Goal: Transaction & Acquisition: Purchase product/service

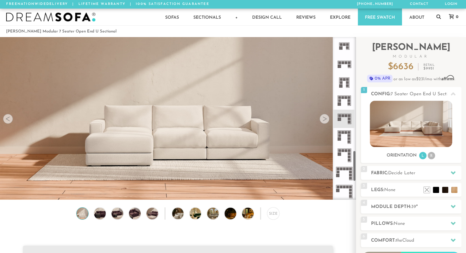
scroll to position [601, 0]
click at [346, 118] on icon at bounding box center [344, 118] width 18 height 18
click at [347, 118] on icon at bounding box center [344, 118] width 18 height 18
click at [431, 155] on li "R" at bounding box center [431, 155] width 7 height 7
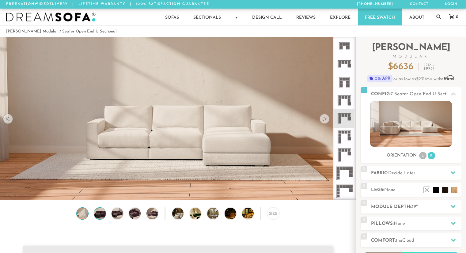
click at [102, 218] on img at bounding box center [100, 214] width 14 height 12
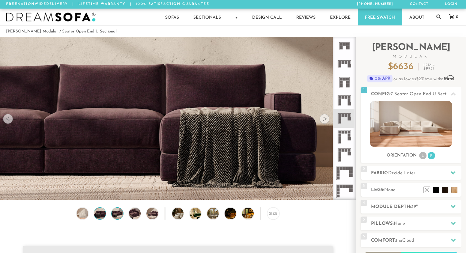
click at [112, 216] on img at bounding box center [117, 214] width 14 height 12
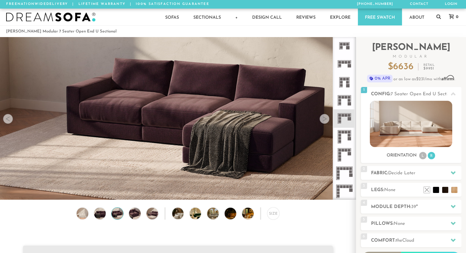
click at [125, 216] on div "Size" at bounding box center [178, 214] width 356 height 15
click at [137, 216] on img at bounding box center [135, 214] width 14 height 12
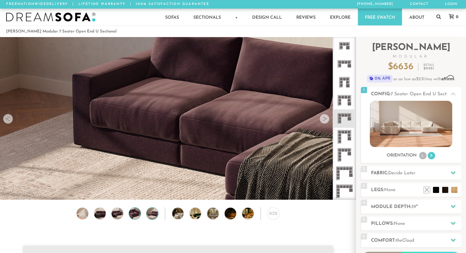
click at [150, 218] on img at bounding box center [153, 214] width 14 height 12
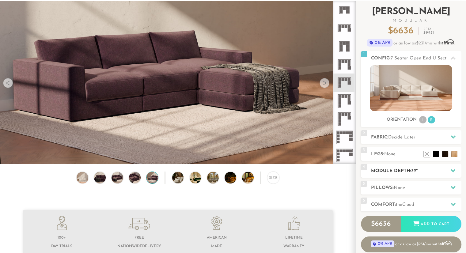
scroll to position [18, 0]
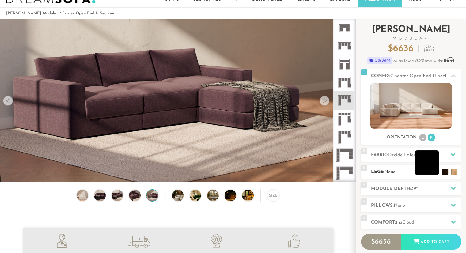
click at [437, 174] on li at bounding box center [427, 162] width 25 height 25
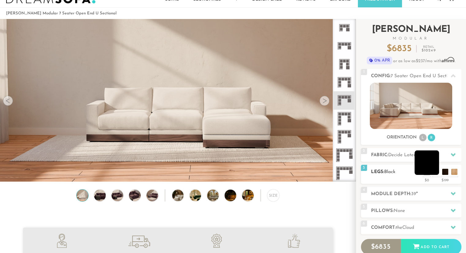
click at [436, 173] on li at bounding box center [427, 162] width 25 height 25
click at [444, 174] on li at bounding box center [445, 162] width 25 height 25
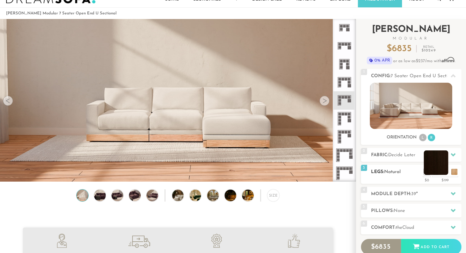
click at [442, 174] on li at bounding box center [436, 162] width 25 height 25
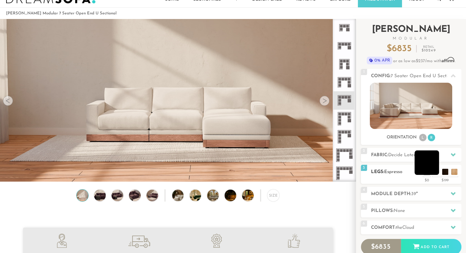
click at [433, 170] on li at bounding box center [427, 162] width 25 height 25
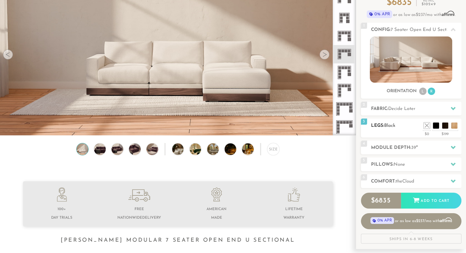
scroll to position [72, 0]
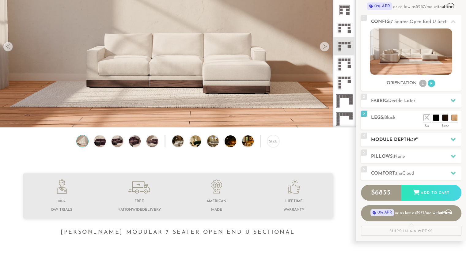
click at [452, 138] on icon at bounding box center [453, 139] width 5 height 5
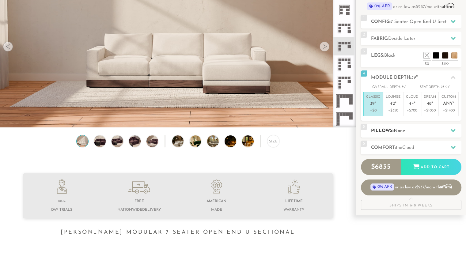
click at [413, 134] on h2 "Pillows: None" at bounding box center [416, 130] width 90 height 7
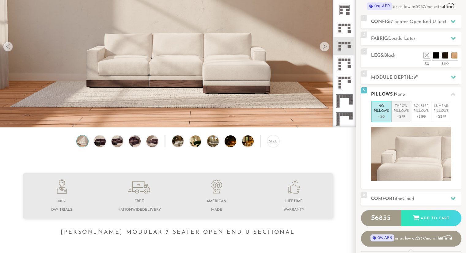
click at [400, 110] on p "Throw Pillows" at bounding box center [401, 109] width 15 height 10
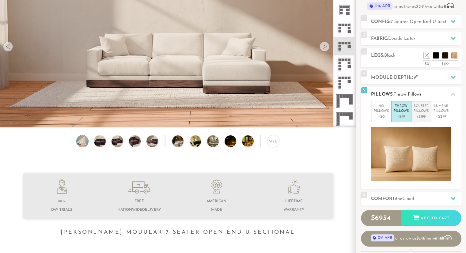
click at [419, 112] on p "Bolster Pillows" at bounding box center [421, 109] width 15 height 10
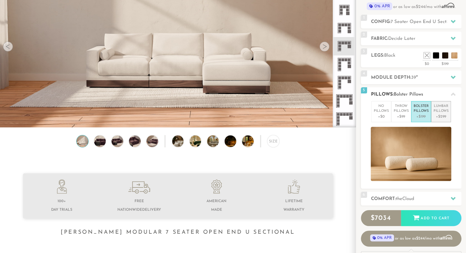
click at [440, 112] on p "Lumbar Pillows" at bounding box center [441, 109] width 15 height 10
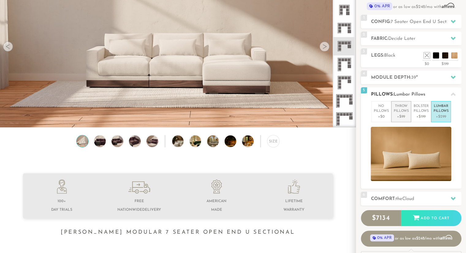
click at [399, 109] on p "Throw Pillows" at bounding box center [401, 109] width 15 height 10
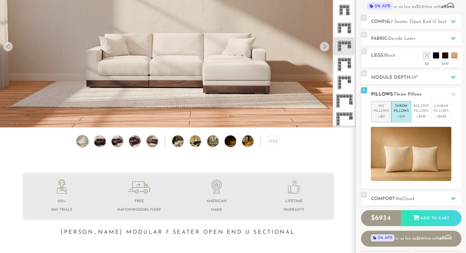
click at [387, 110] on p "No Pillows" at bounding box center [381, 109] width 15 height 10
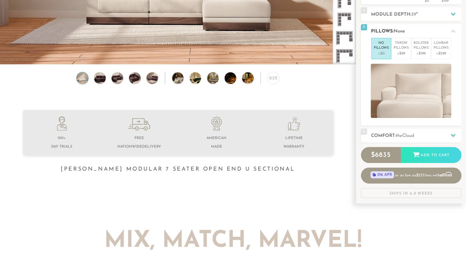
scroll to position [97, 0]
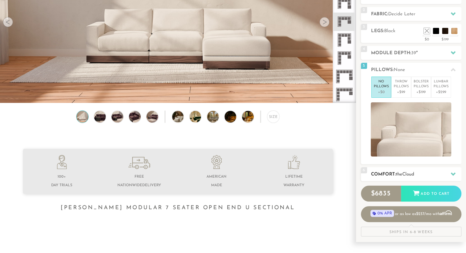
click at [433, 173] on h2 "Comfort: the Cloud" at bounding box center [416, 174] width 90 height 7
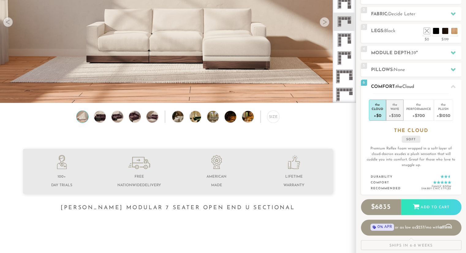
click at [395, 113] on div "+$350" at bounding box center [395, 115] width 12 height 9
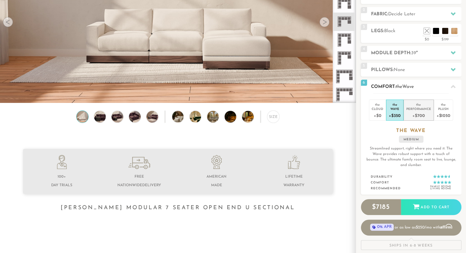
click at [417, 116] on div "+$700" at bounding box center [418, 115] width 25 height 9
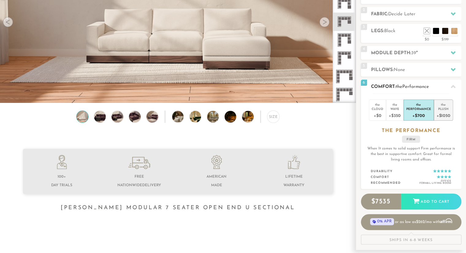
click at [442, 116] on div "+$1050" at bounding box center [444, 115] width 14 height 9
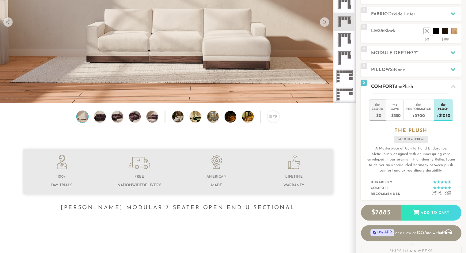
click at [384, 111] on li "the Cloud +$0" at bounding box center [377, 110] width 17 height 21
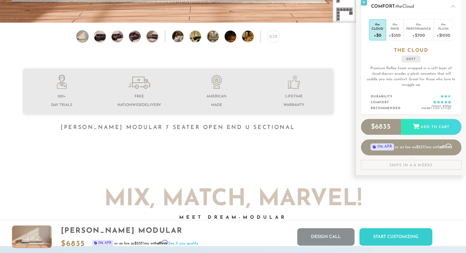
scroll to position [0, 0]
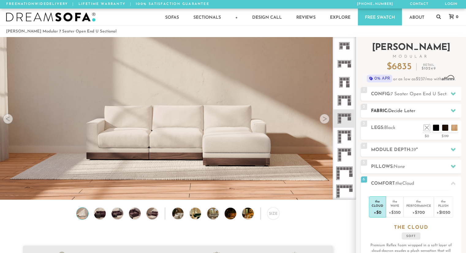
click at [449, 110] on div at bounding box center [453, 110] width 13 height 13
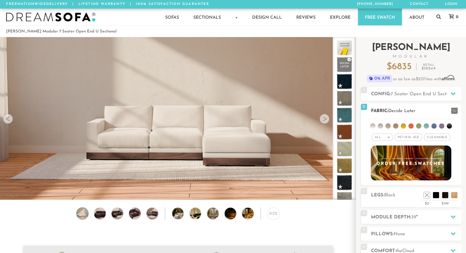
click at [407, 138] on span "Pet/Kid Use x" at bounding box center [409, 137] width 28 height 7
click at [381, 126] on li at bounding box center [380, 125] width 5 height 5
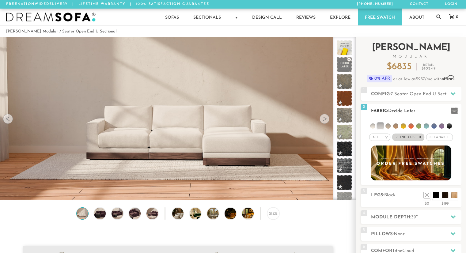
click at [379, 138] on em "All" at bounding box center [375, 137] width 6 height 3
click at [431, 138] on span "Cleanable x" at bounding box center [439, 137] width 26 height 7
click at [373, 127] on li at bounding box center [372, 125] width 5 height 5
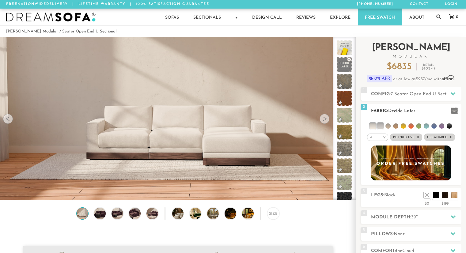
click at [388, 126] on li at bounding box center [387, 125] width 5 height 5
click at [396, 127] on li at bounding box center [395, 125] width 5 height 5
click at [403, 126] on li at bounding box center [403, 125] width 5 height 5
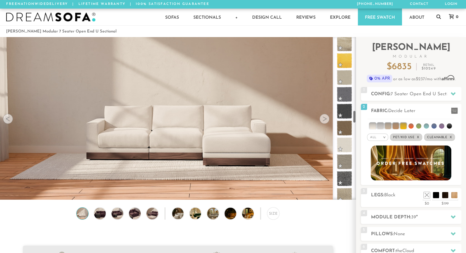
scroll to position [970, 0]
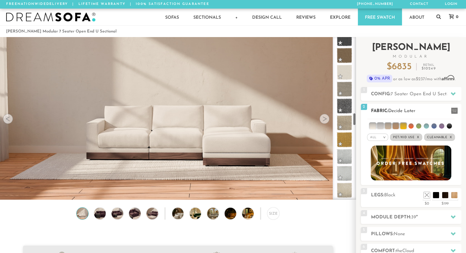
click at [371, 127] on li at bounding box center [373, 126] width 6 height 6
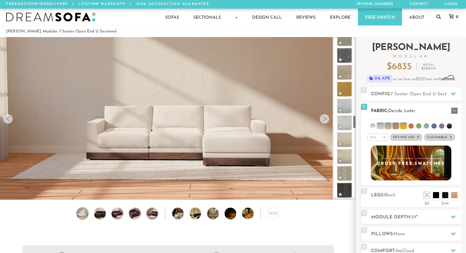
scroll to position [936, 0]
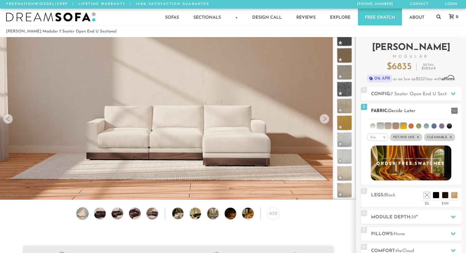
click at [381, 128] on li at bounding box center [380, 126] width 6 height 6
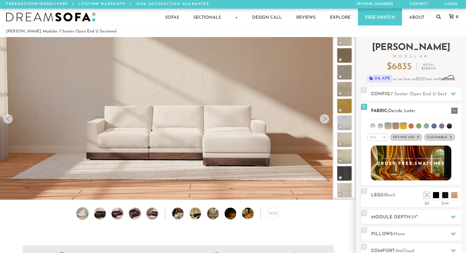
click at [388, 127] on li at bounding box center [388, 126] width 6 height 6
click at [394, 125] on li at bounding box center [395, 126] width 6 height 6
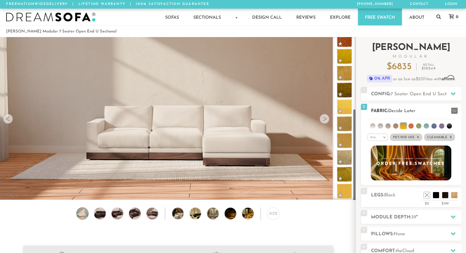
click at [402, 125] on li at bounding box center [403, 126] width 6 height 6
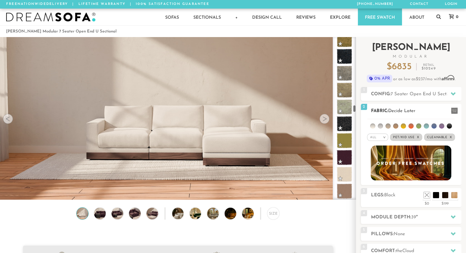
scroll to position [1475, 0]
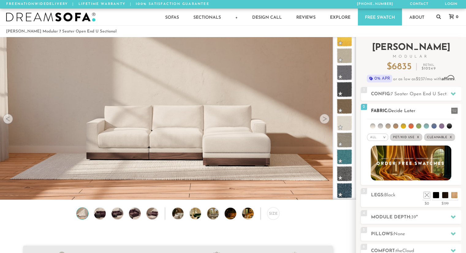
click at [449, 127] on li at bounding box center [449, 125] width 5 height 5
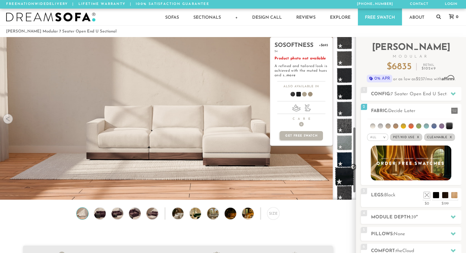
scroll to position [244, 0]
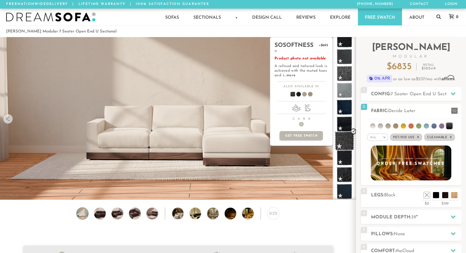
click at [346, 142] on span at bounding box center [344, 140] width 19 height 19
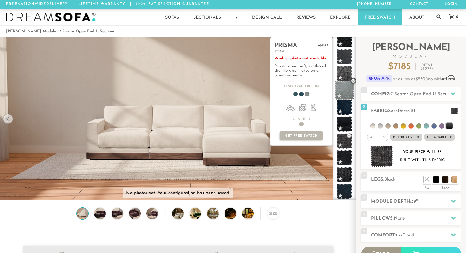
click at [345, 90] on span at bounding box center [344, 90] width 19 height 19
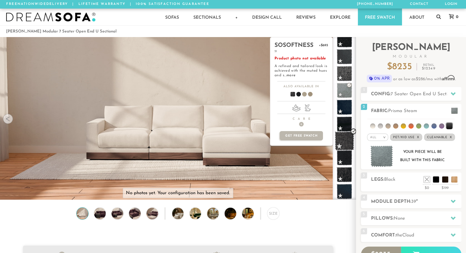
click at [344, 142] on span at bounding box center [344, 140] width 19 height 19
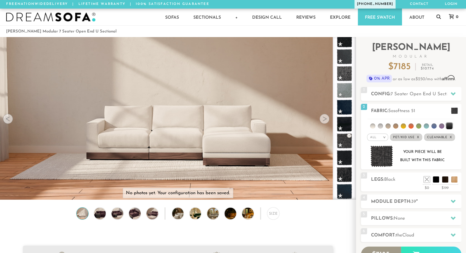
scroll to position [0, 0]
